Goal: Information Seeking & Learning: Understand process/instructions

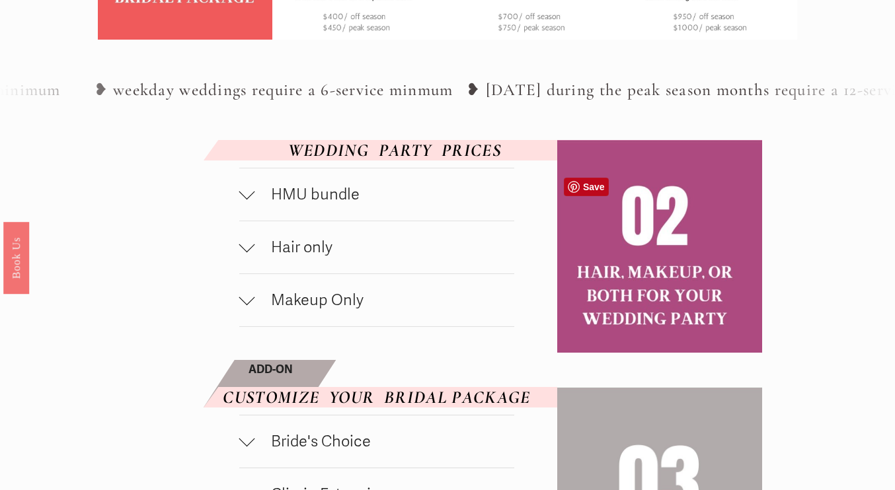
scroll to position [570, 0]
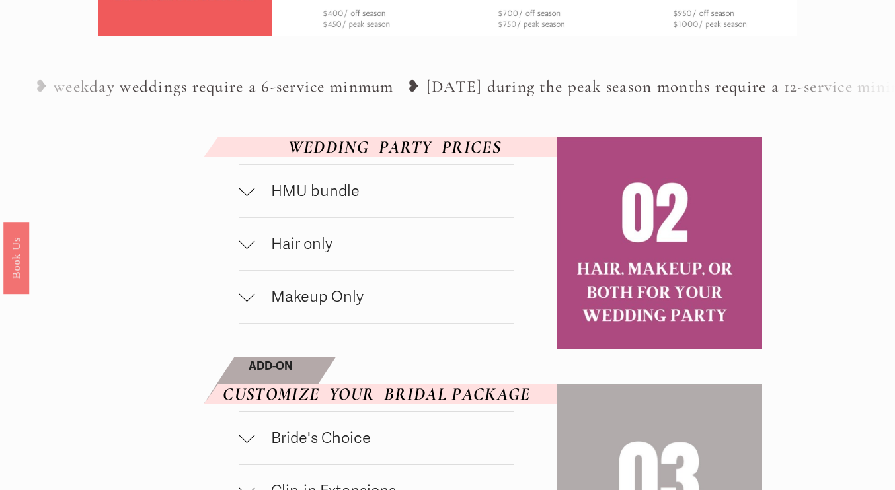
click at [243, 196] on div at bounding box center [247, 188] width 16 height 16
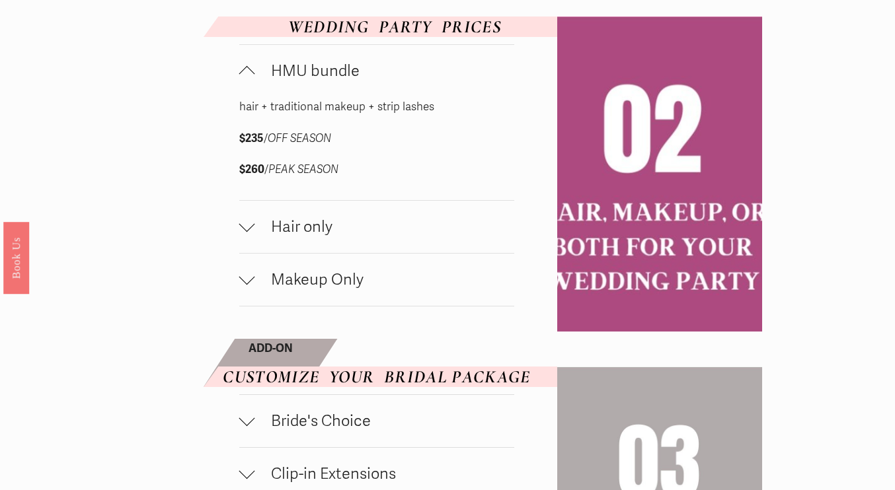
scroll to position [693, 0]
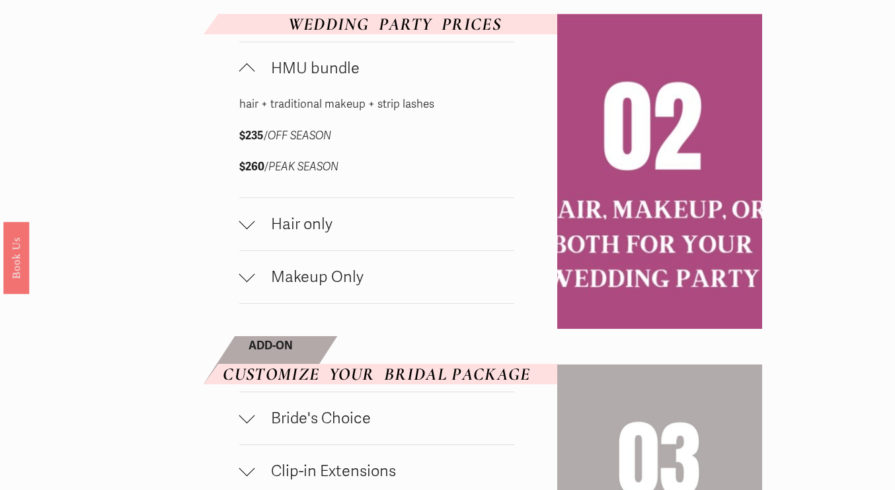
click at [245, 229] on div at bounding box center [247, 221] width 16 height 16
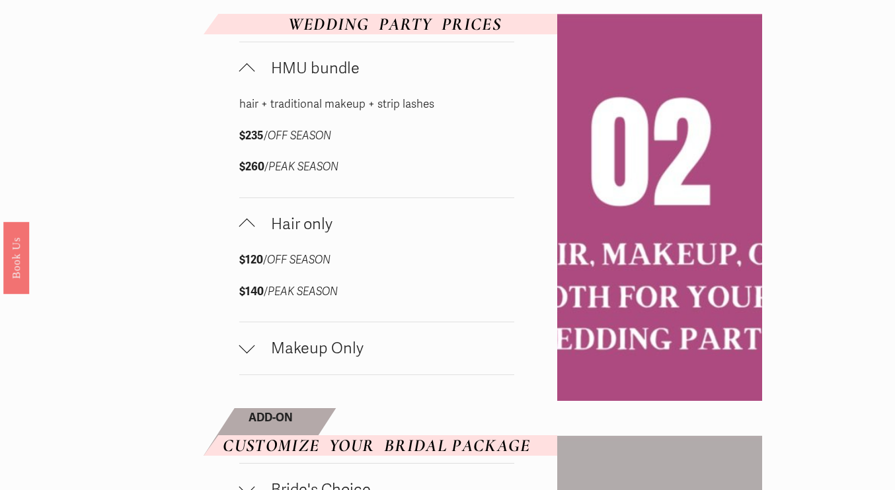
click at [252, 354] on div at bounding box center [247, 346] width 16 height 16
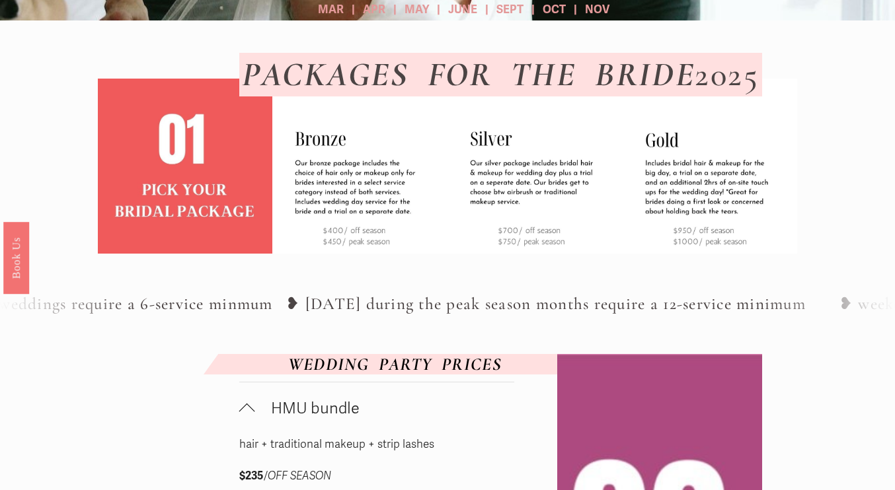
scroll to position [334, 0]
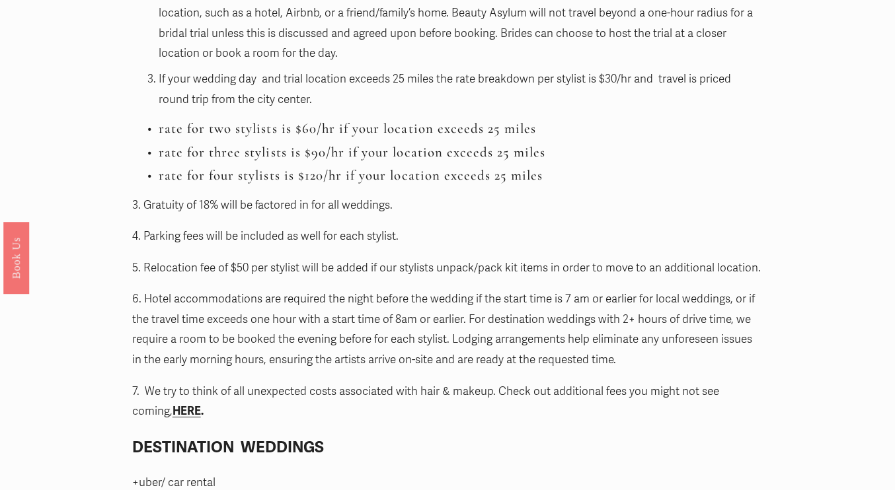
scroll to position [1473, 0]
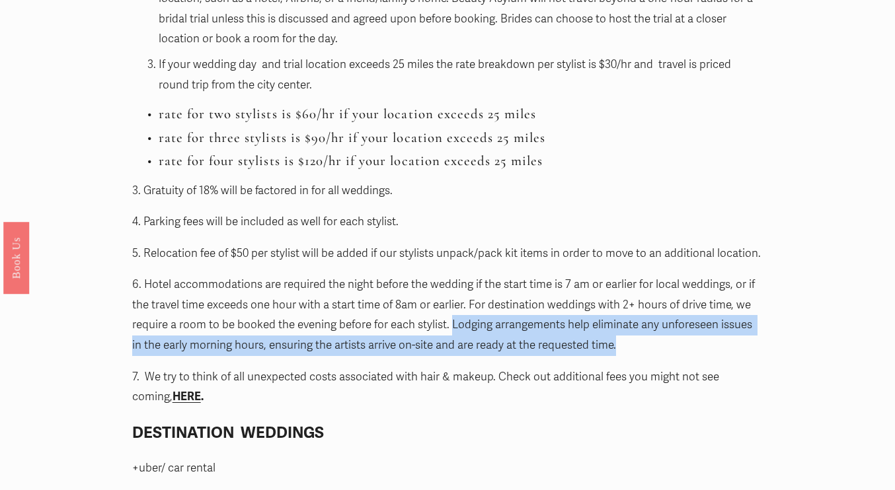
drag, startPoint x: 451, startPoint y: 331, endPoint x: 623, endPoint y: 344, distance: 172.3
click at [623, 344] on p "6. Hotel accommodations are required the night before the wedding if the start …" at bounding box center [447, 315] width 631 height 81
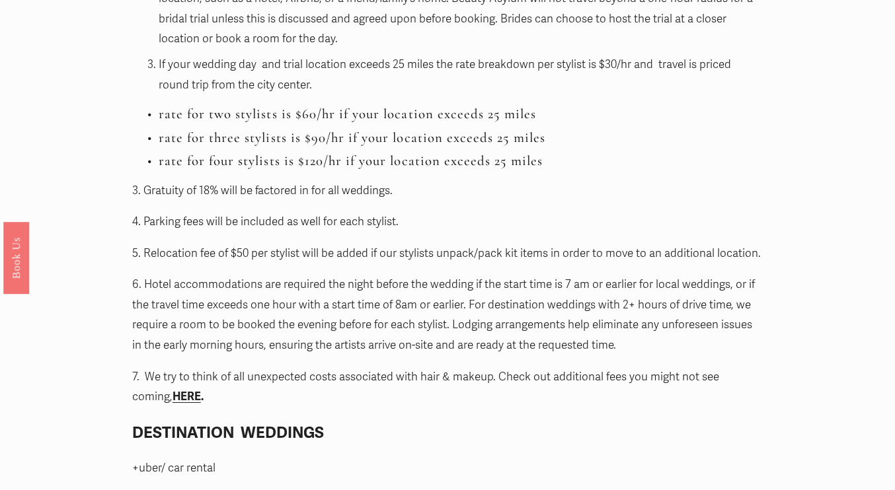
click at [295, 399] on p "7. We try to think of all unexpected costs associated with hair & makeup. Check…" at bounding box center [447, 387] width 631 height 40
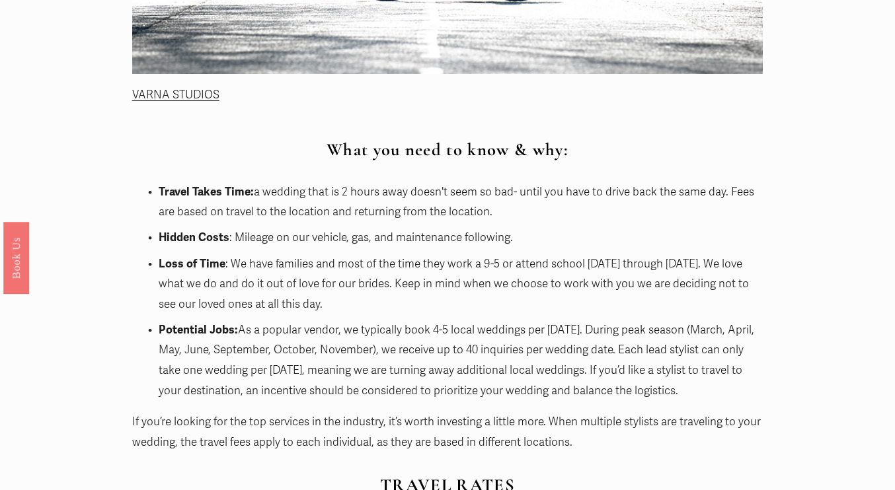
scroll to position [838, 0]
